Goal: Navigation & Orientation: Understand site structure

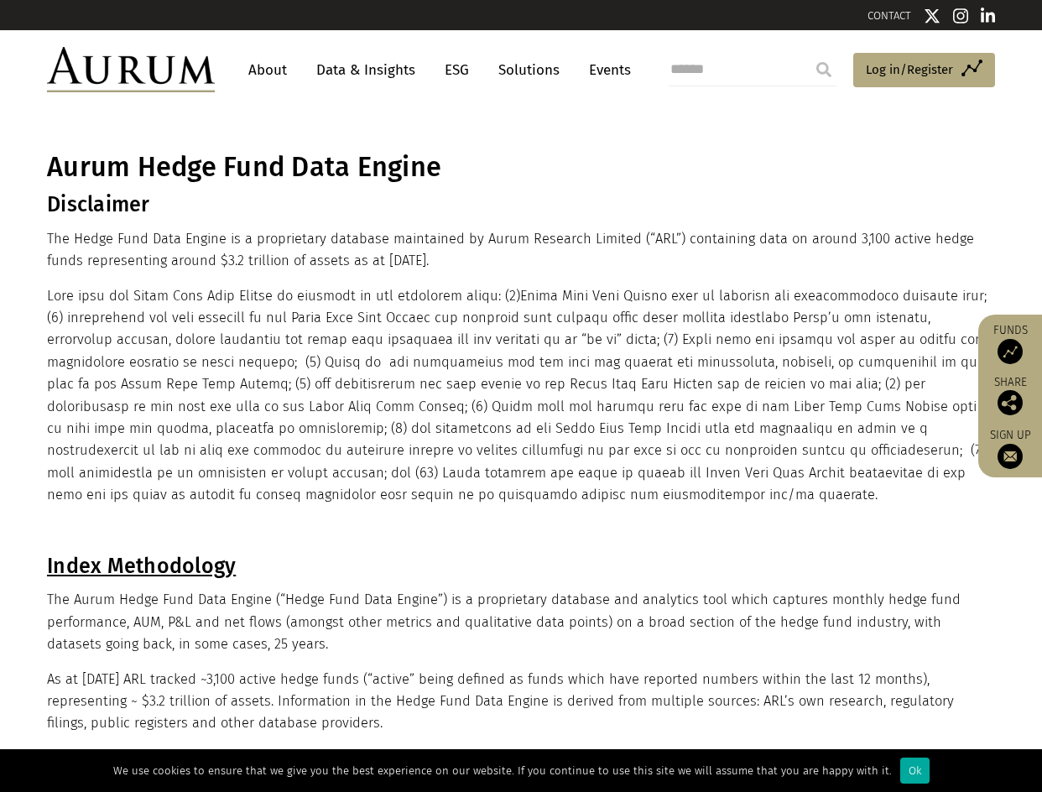
click at [331, 72] on link "Data & Insights" at bounding box center [366, 70] width 116 height 31
click at [318, 70] on link "Data & Insights" at bounding box center [366, 70] width 116 height 31
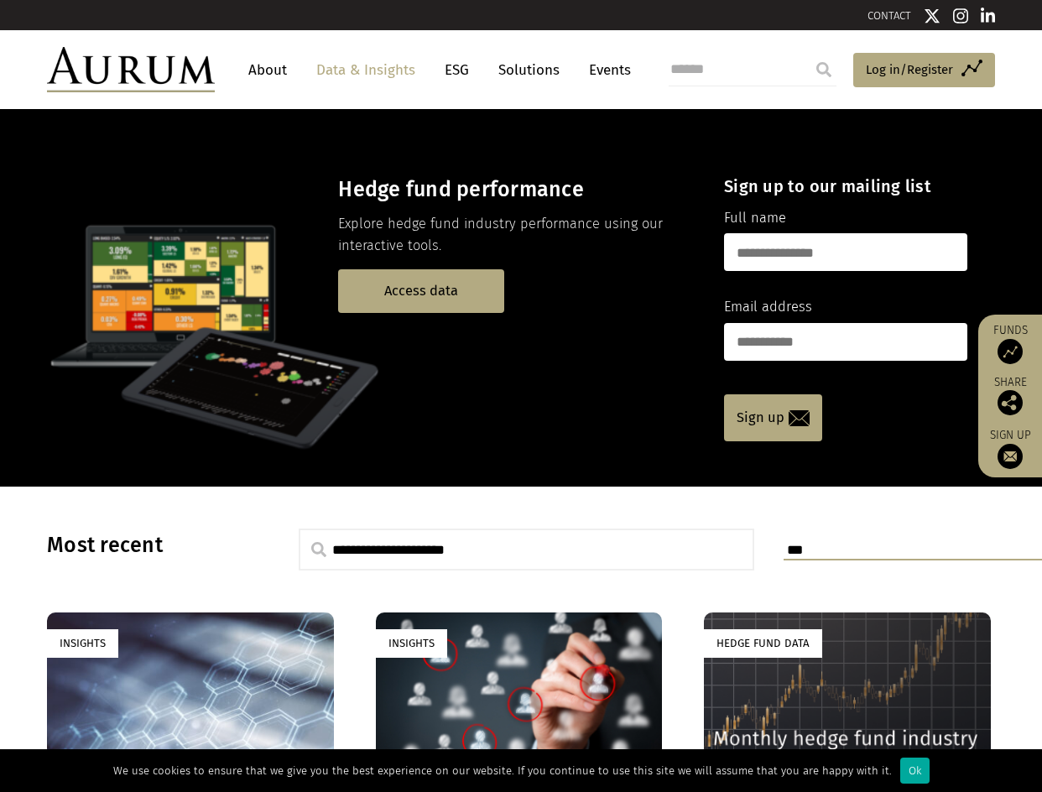
click at [536, 39] on header "About Data & Insights ESG Solutions Events Access Funds Log in/Register Sign ou…" at bounding box center [521, 69] width 1042 height 79
click at [268, 76] on link "About" at bounding box center [267, 70] width 55 height 31
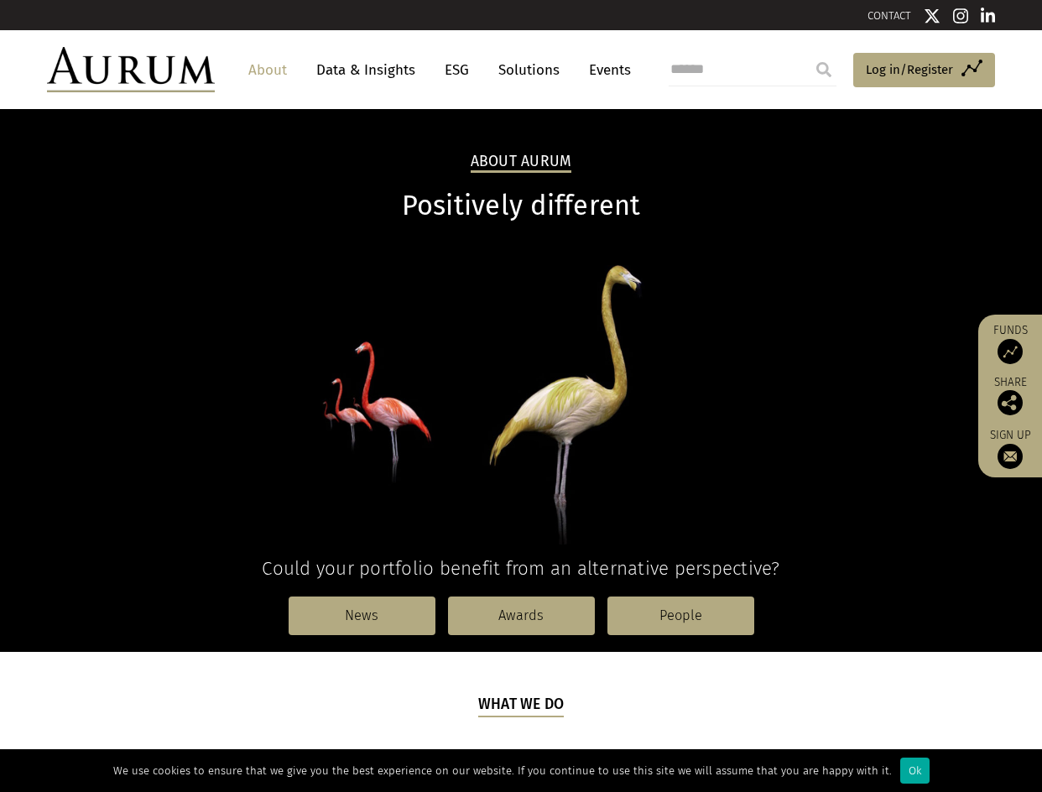
click at [336, 66] on link "Data & Insights" at bounding box center [366, 70] width 116 height 31
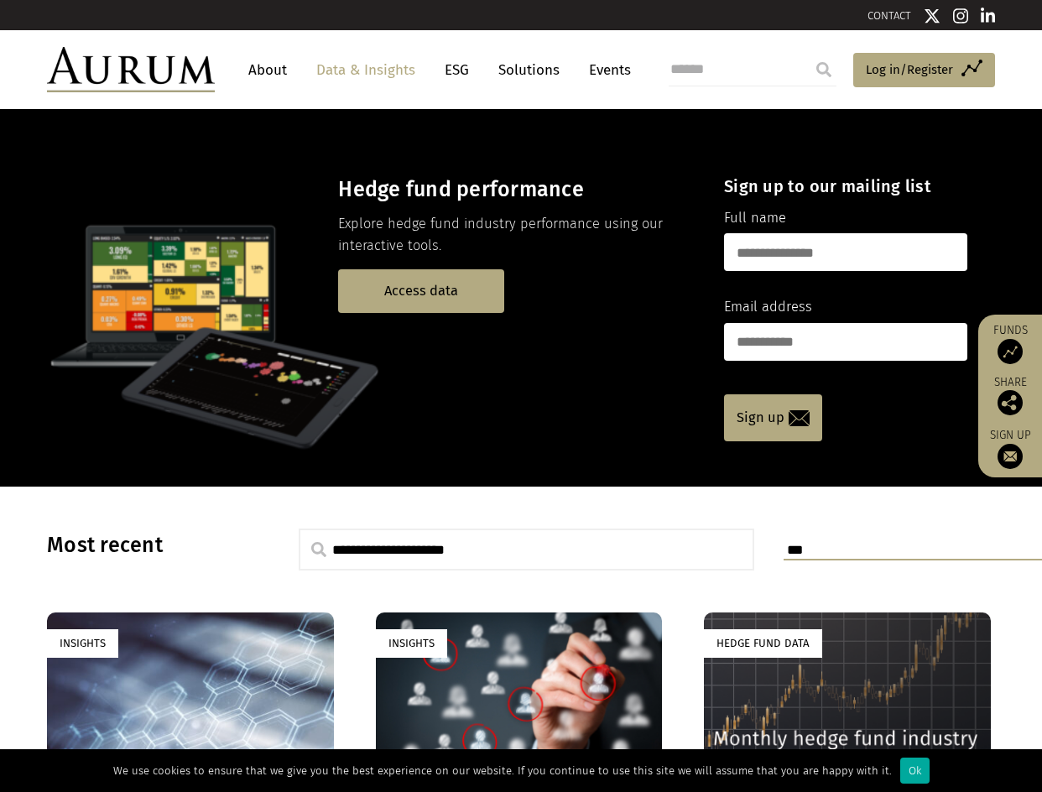
click at [508, 71] on link "Solutions" at bounding box center [529, 70] width 78 height 31
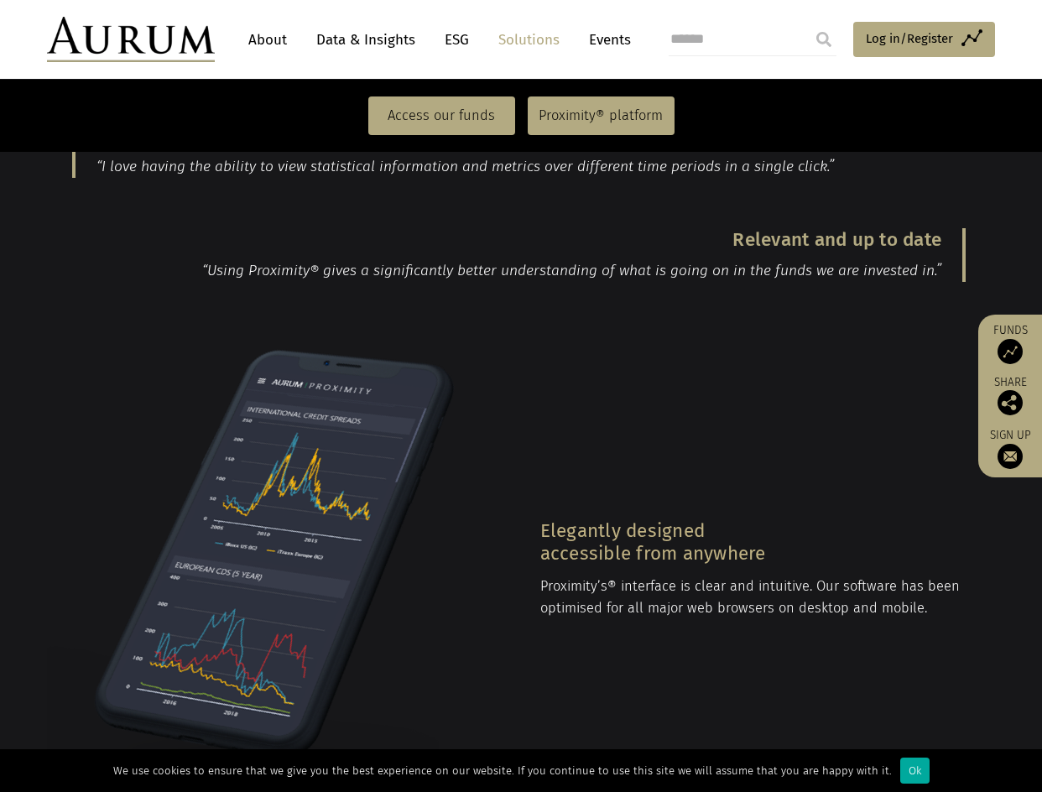
scroll to position [2098, 0]
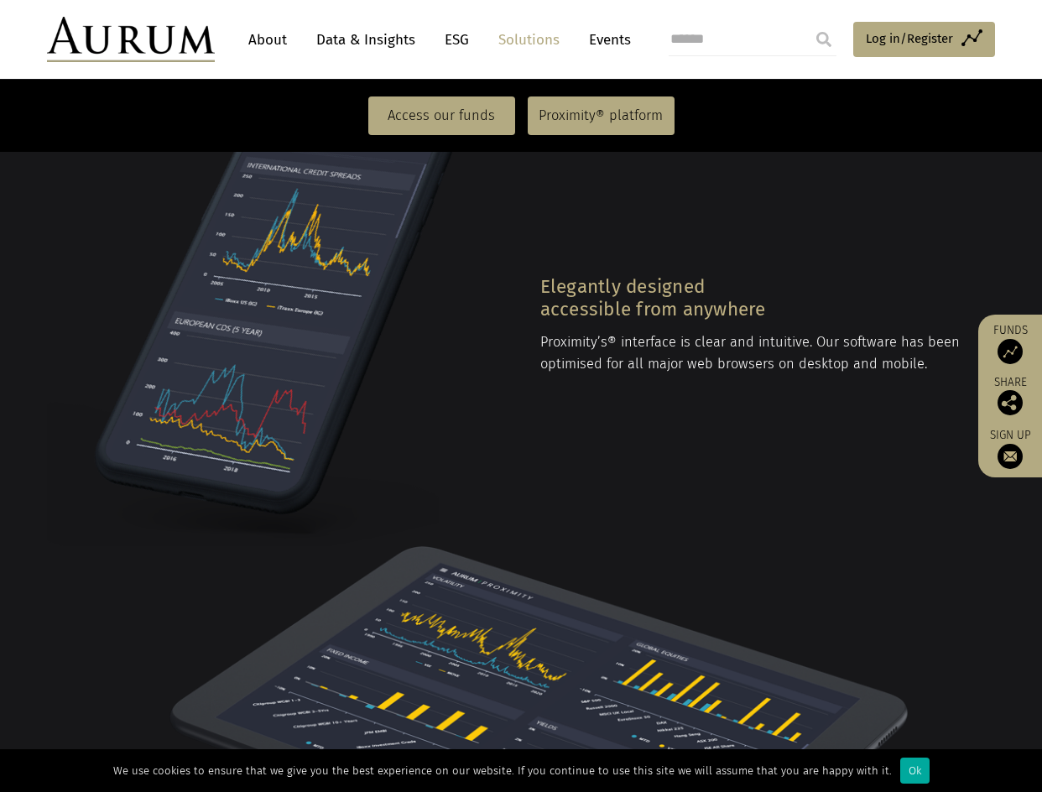
click at [282, 44] on link "About" at bounding box center [267, 39] width 55 height 31
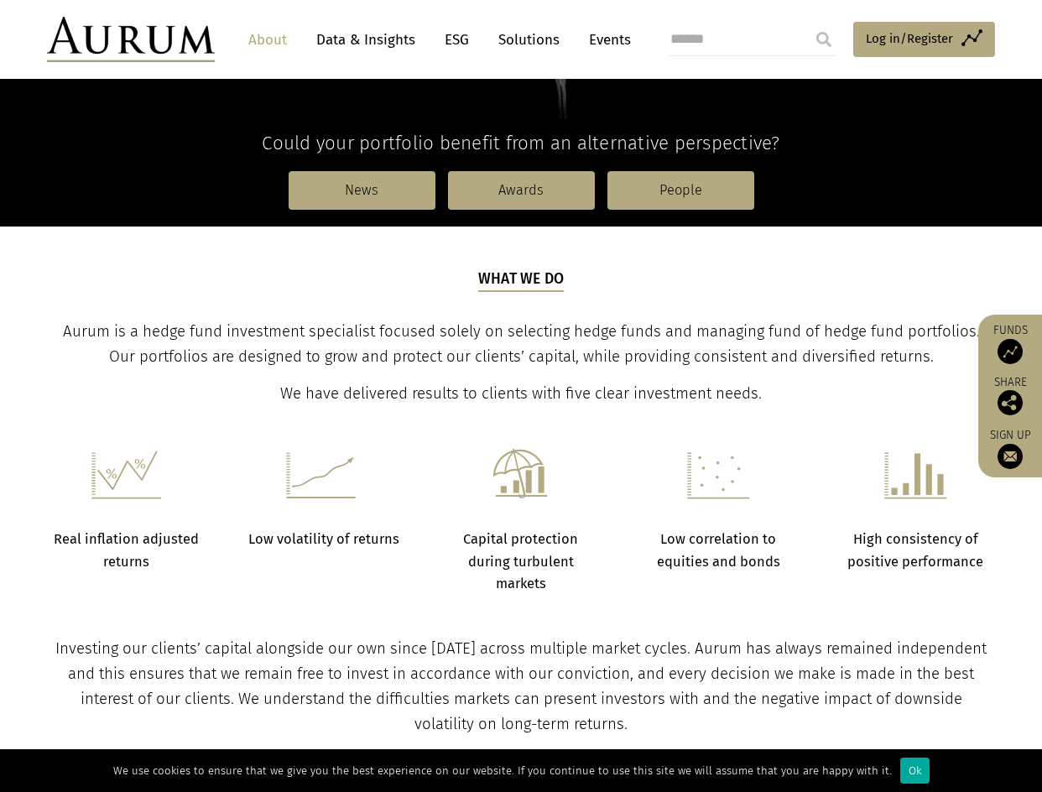
scroll to position [420, 0]
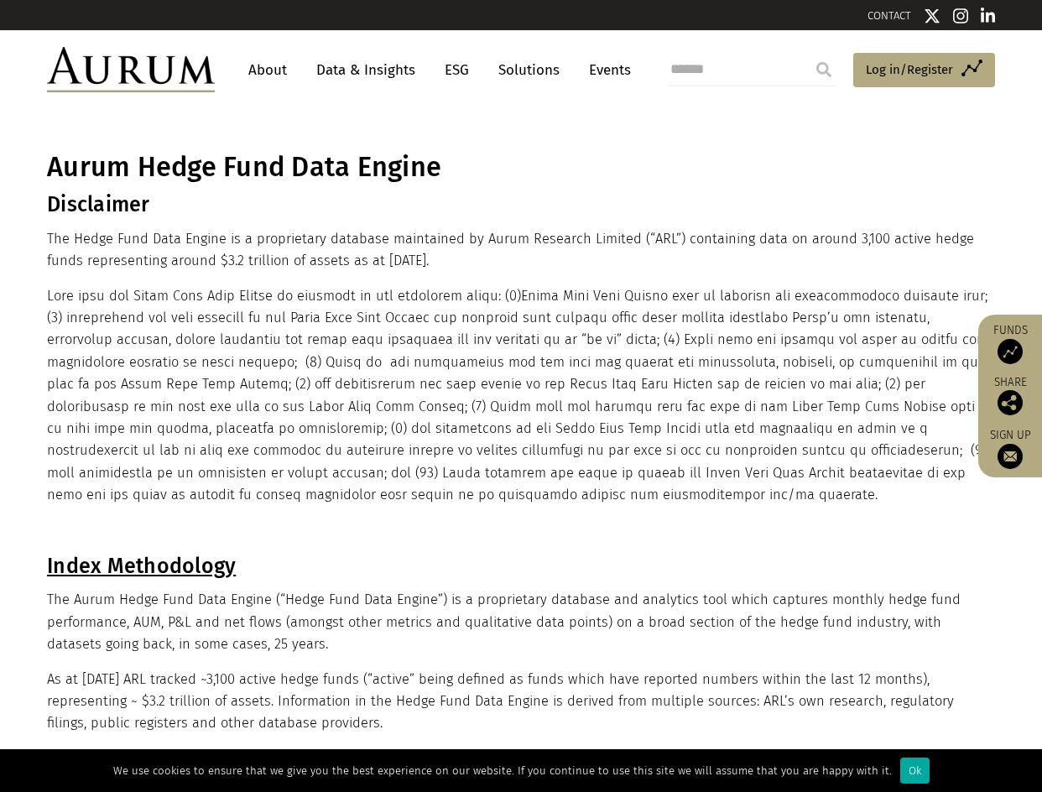
click at [323, 71] on link "Data & Insights" at bounding box center [366, 70] width 116 height 31
click at [264, 76] on link "About" at bounding box center [267, 70] width 55 height 31
